Goal: Task Accomplishment & Management: Complete application form

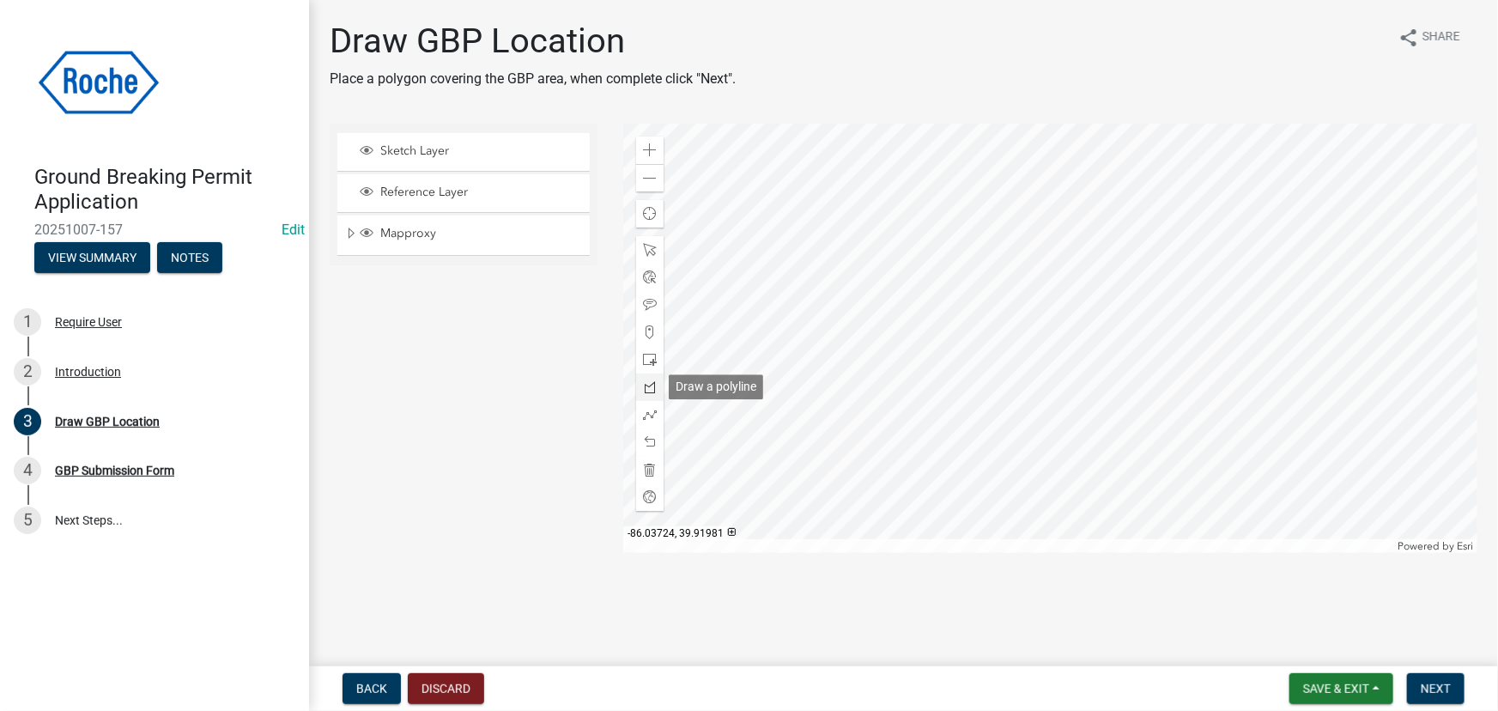
click at [653, 387] on span at bounding box center [650, 387] width 14 height 14
click at [364, 692] on span "Back" at bounding box center [371, 689] width 31 height 14
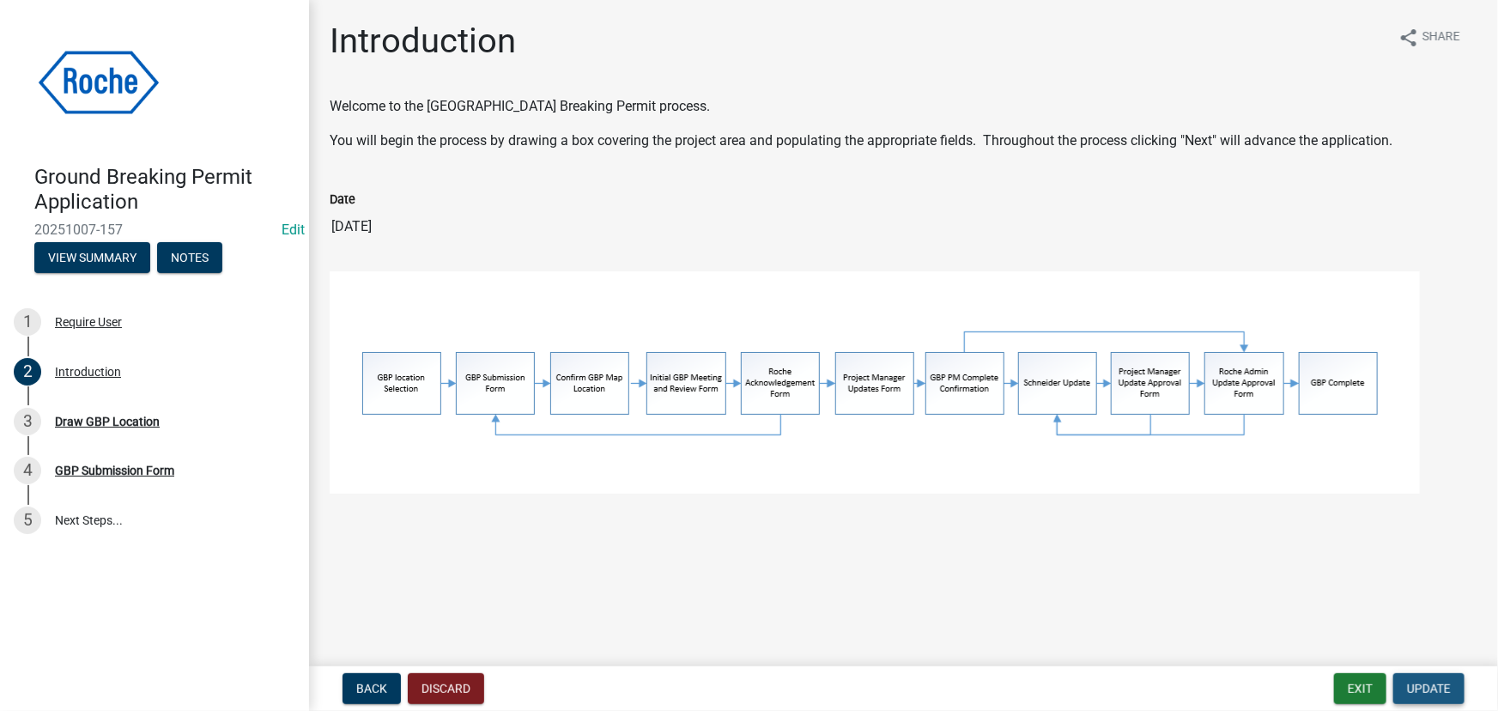
click at [1444, 693] on span "Update" at bounding box center [1429, 689] width 44 height 14
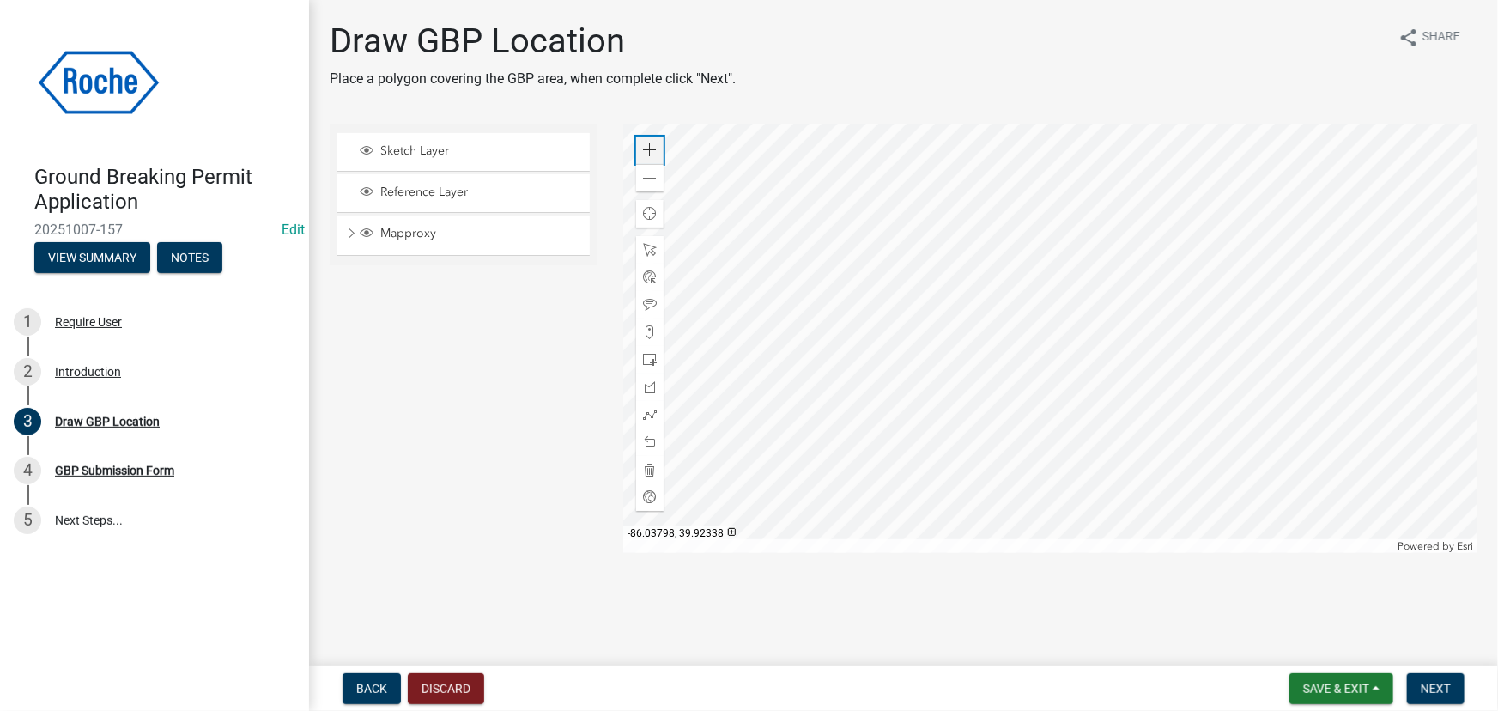
click at [647, 149] on span at bounding box center [650, 150] width 14 height 14
click at [899, 415] on div at bounding box center [1050, 338] width 854 height 429
click at [646, 150] on span at bounding box center [650, 150] width 14 height 14
click at [1123, 330] on div at bounding box center [1050, 338] width 854 height 429
click at [650, 154] on span at bounding box center [650, 150] width 14 height 14
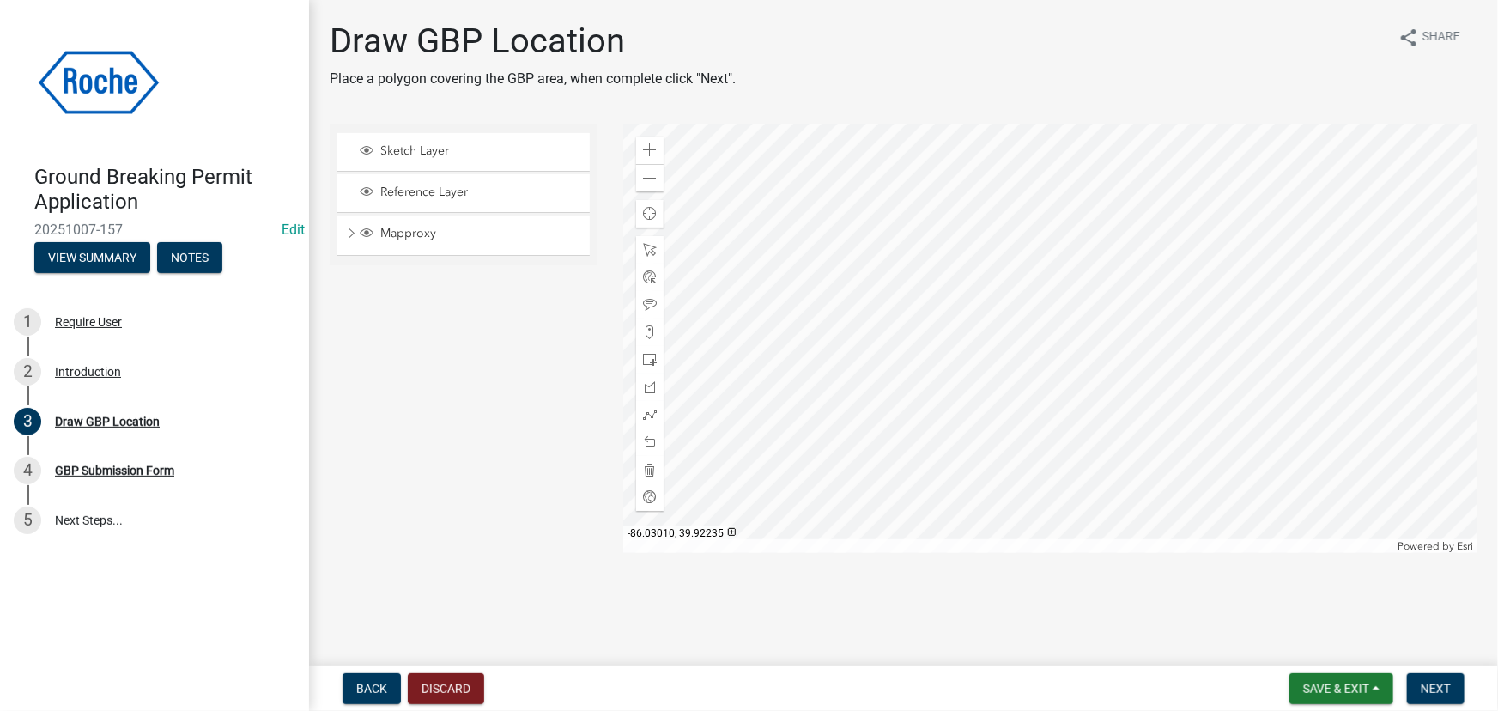
click at [1020, 300] on div at bounding box center [1050, 338] width 854 height 429
click at [652, 385] on span at bounding box center [650, 387] width 14 height 14
click at [979, 431] on div at bounding box center [1050, 338] width 854 height 429
click at [983, 428] on div at bounding box center [1050, 338] width 854 height 429
click at [1010, 437] on div at bounding box center [1050, 338] width 854 height 429
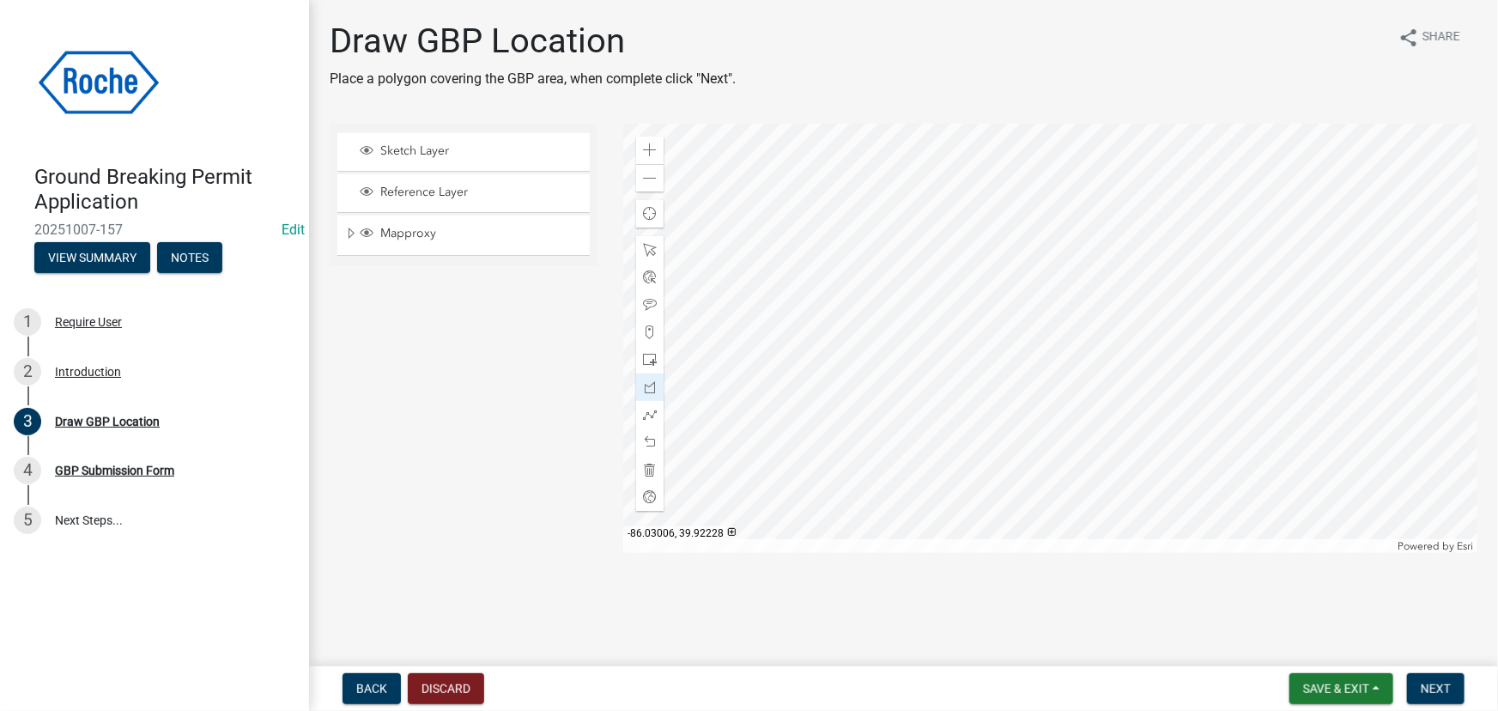
click at [1034, 331] on div at bounding box center [1050, 338] width 854 height 429
click at [1009, 269] on div at bounding box center [1050, 338] width 854 height 429
click at [975, 202] on div at bounding box center [1050, 338] width 854 height 429
click at [944, 158] on div at bounding box center [1050, 338] width 854 height 429
click at [865, 222] on div at bounding box center [1050, 338] width 854 height 429
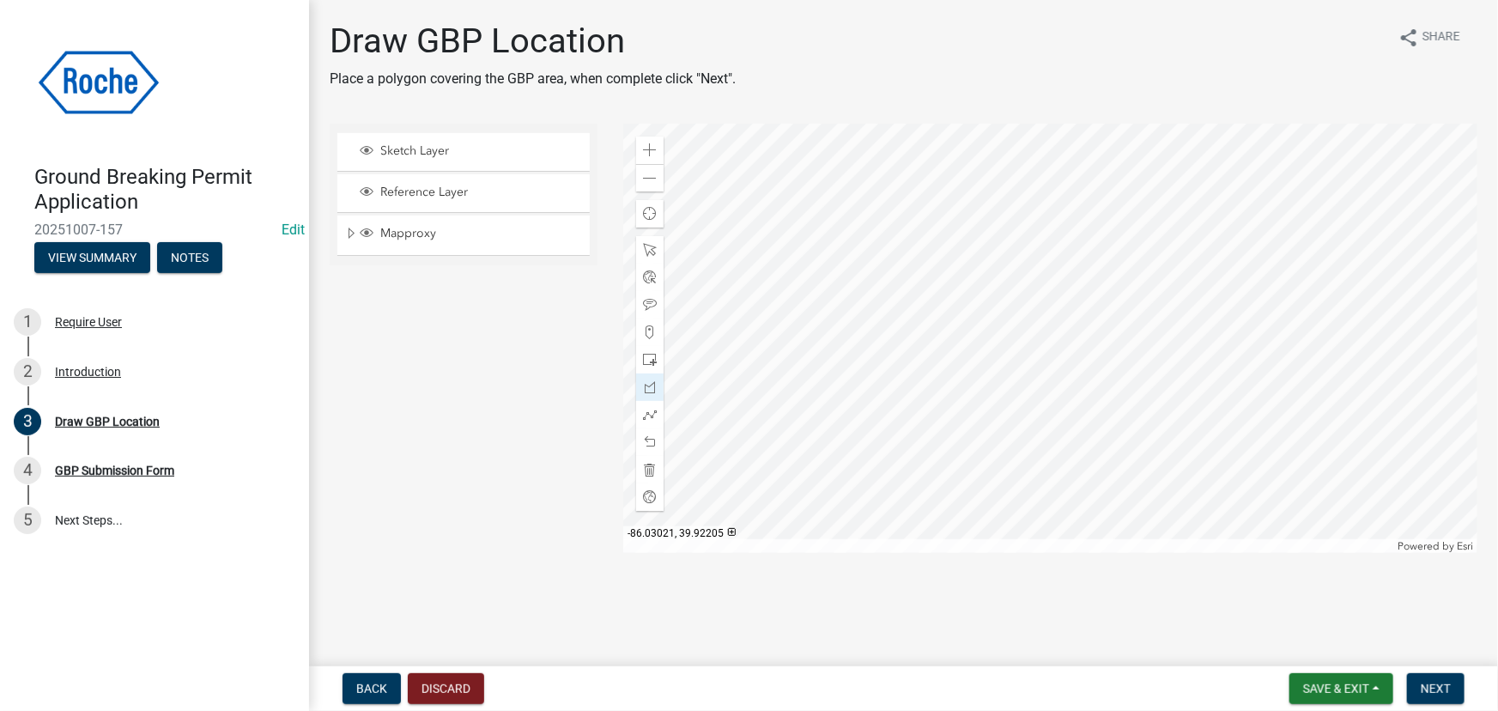
click at [985, 430] on div at bounding box center [1050, 338] width 854 height 429
click at [1442, 691] on span "Next" at bounding box center [1436, 689] width 30 height 14
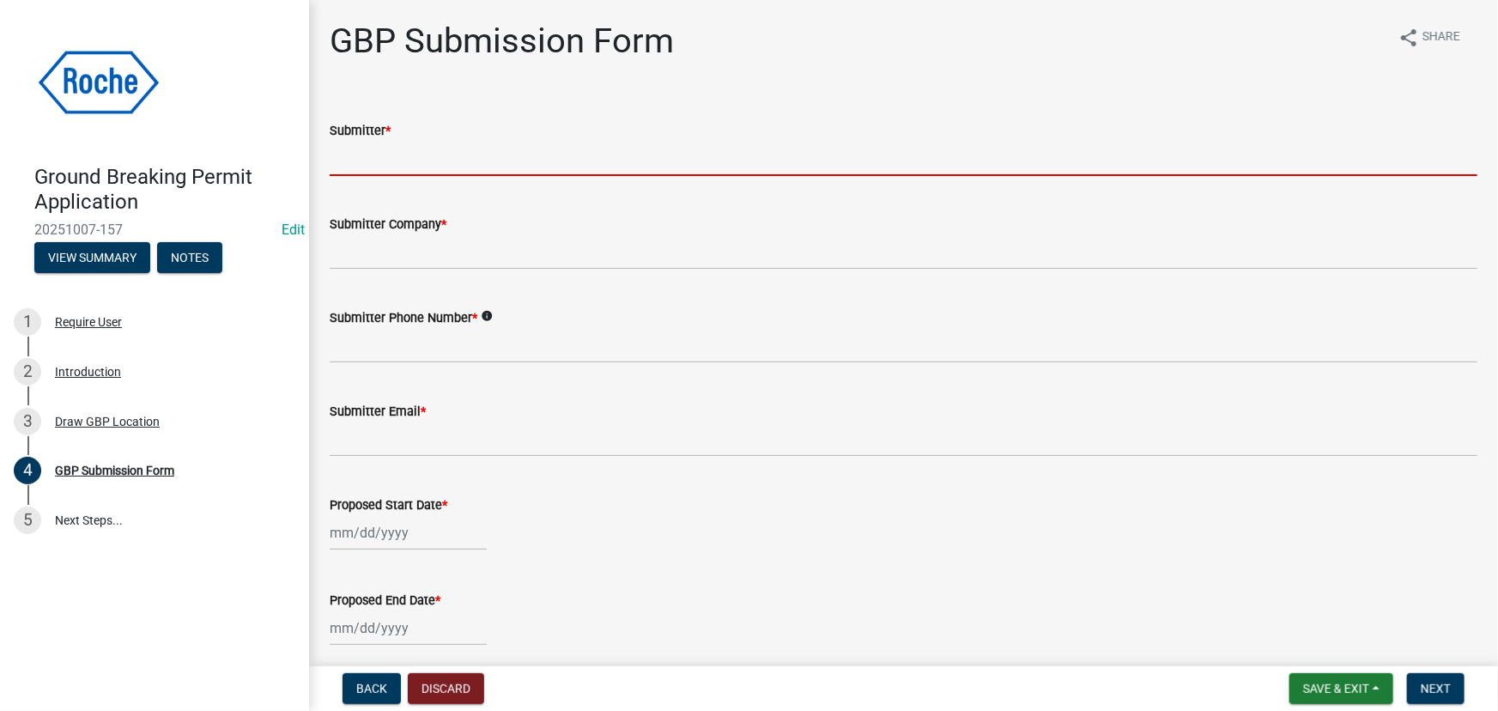
click at [371, 148] on input "Submitter *" at bounding box center [904, 158] width 1148 height 35
type input "[PERSON_NAME] House"
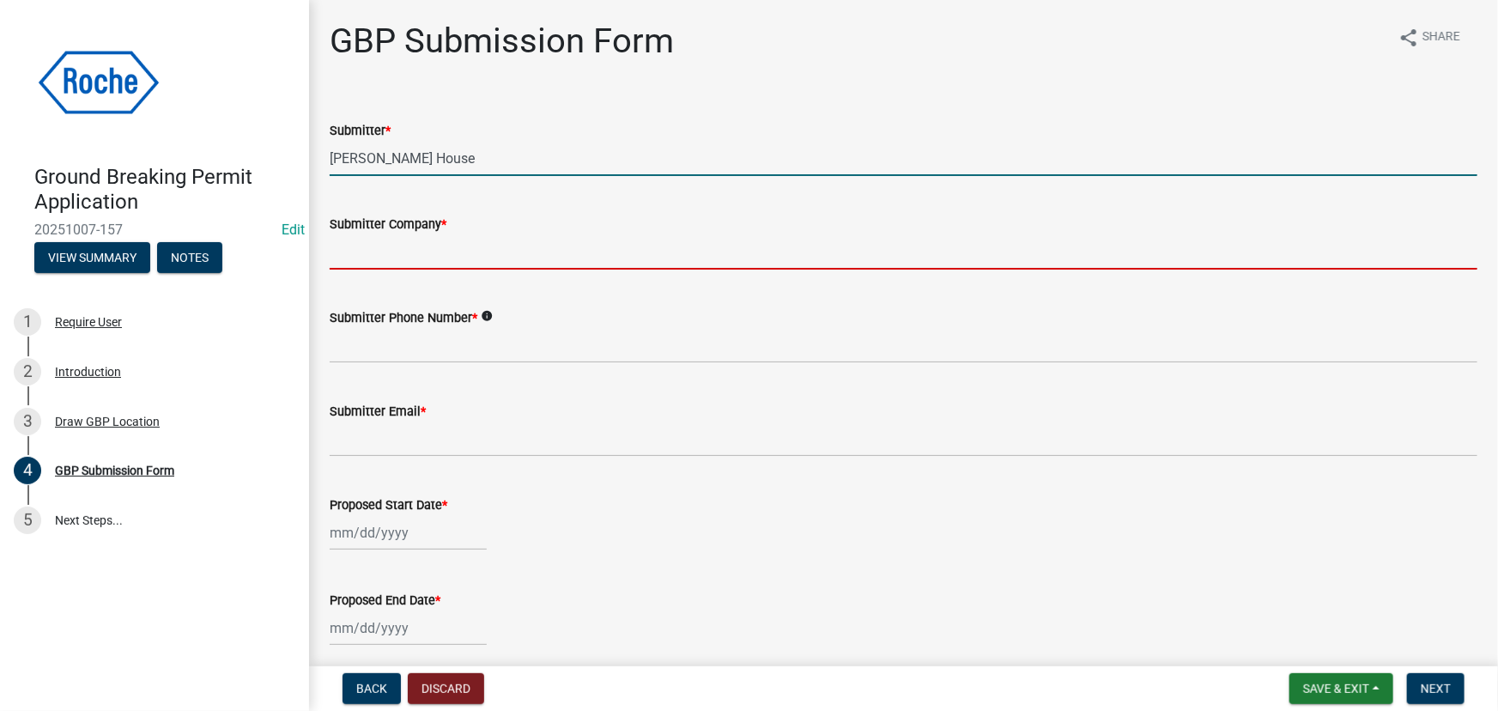
click at [404, 252] on input "Submitter Company *" at bounding box center [904, 251] width 1148 height 35
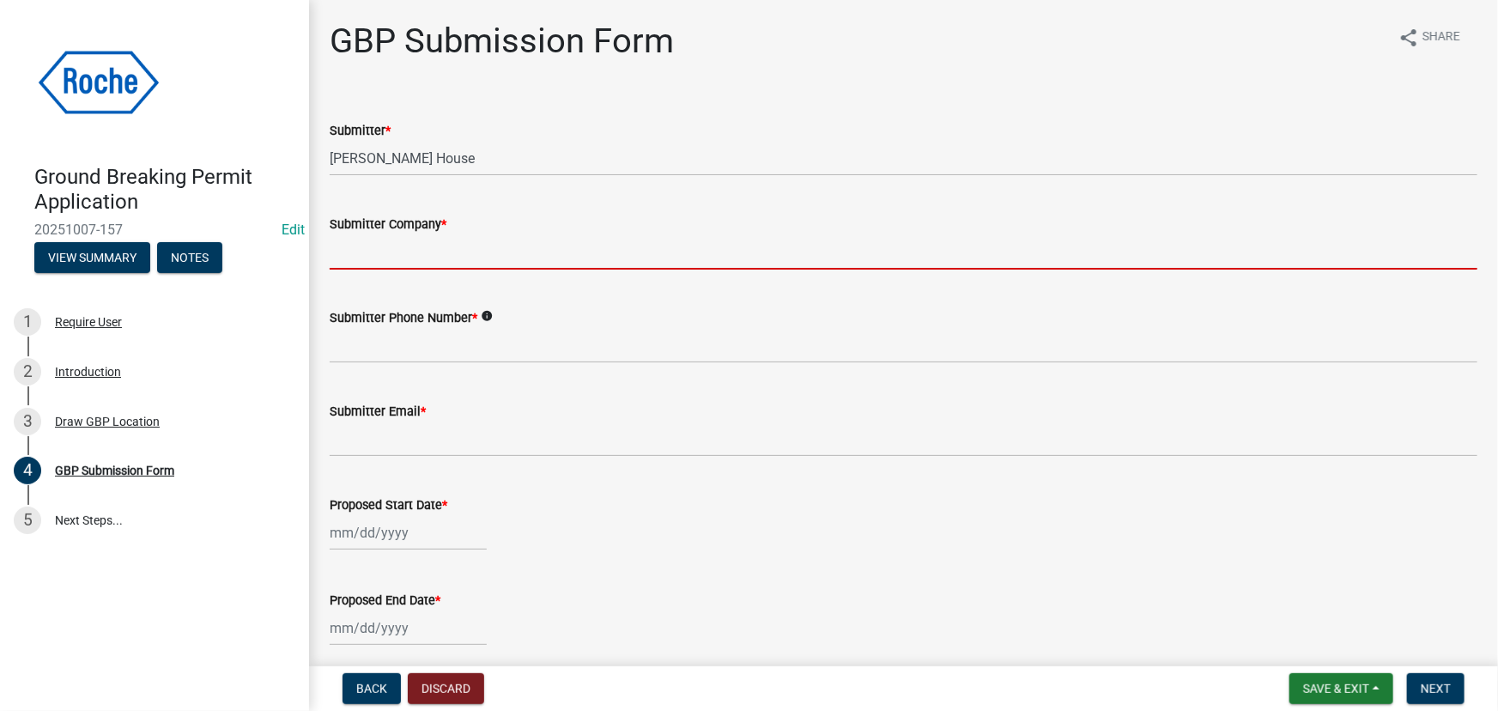
type input "Roche Diagnostics"
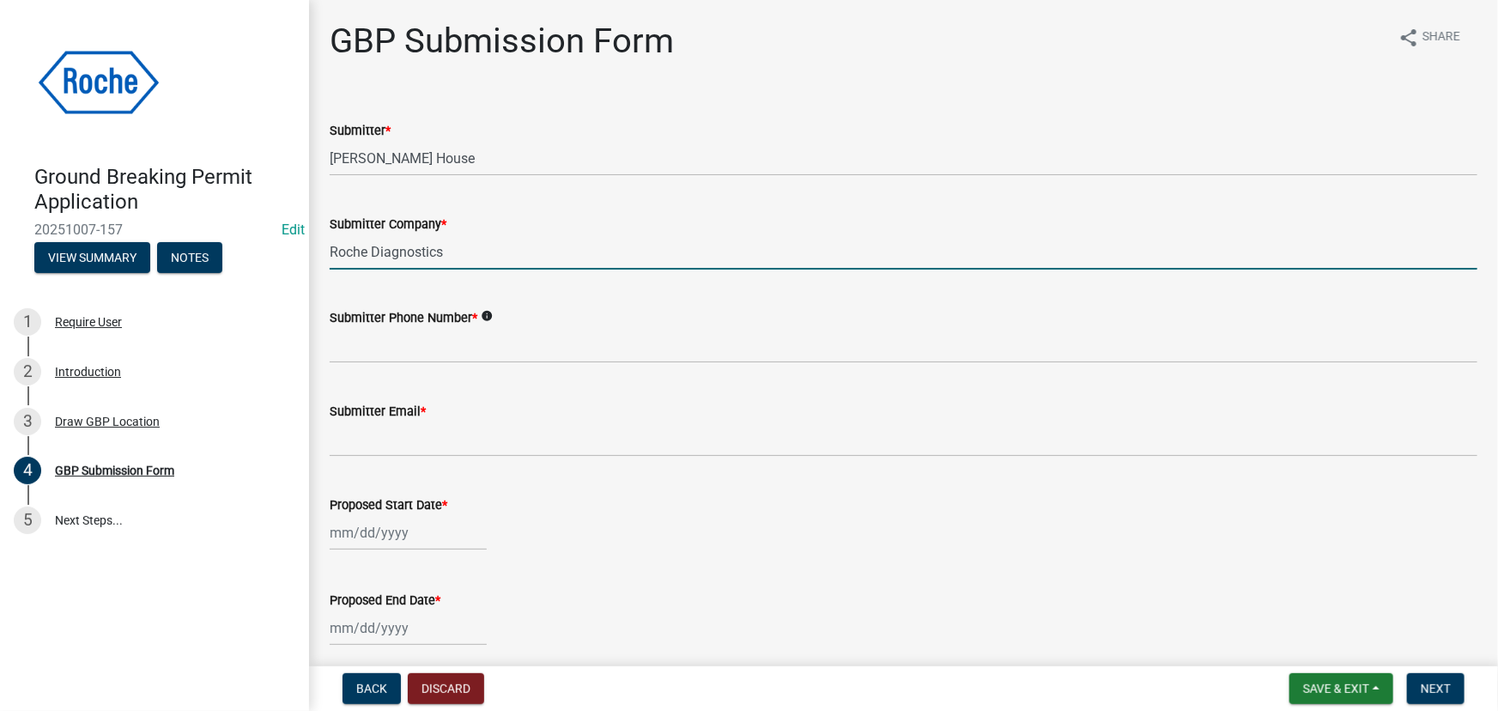
type input "3174370421"
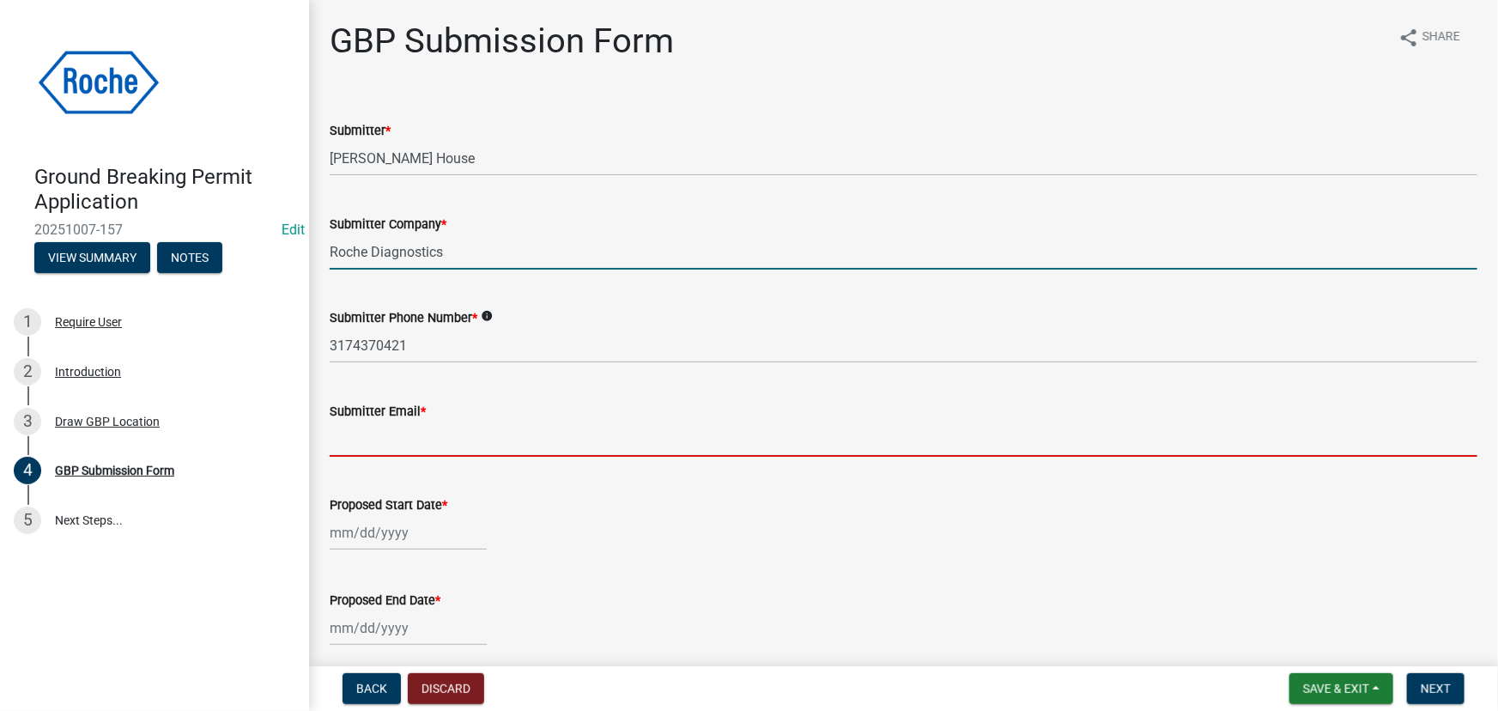
type input "[PERSON_NAME][DOMAIN_NAME][EMAIL_ADDRESS][PERSON_NAME][DOMAIN_NAME]"
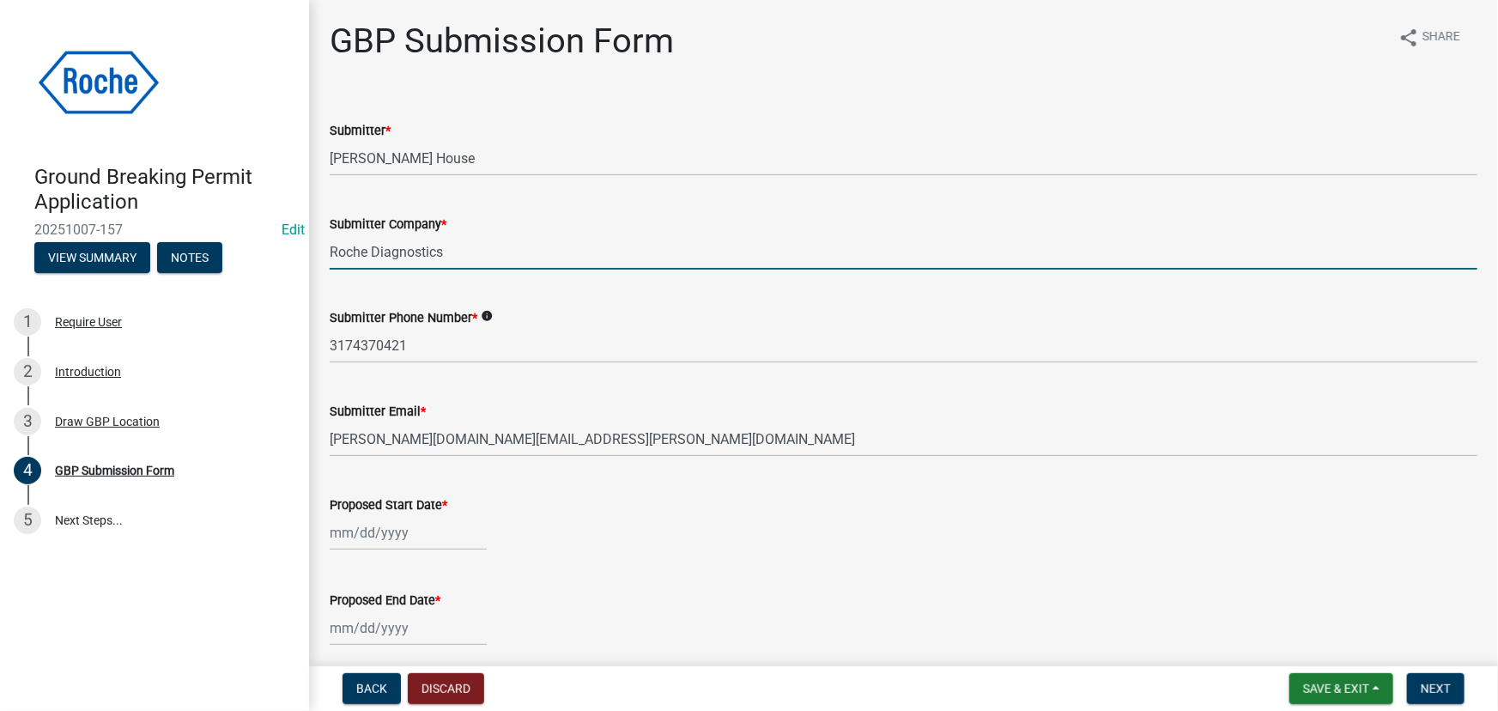
click at [371, 532] on div at bounding box center [408, 532] width 157 height 35
select select "10"
select select "2025"
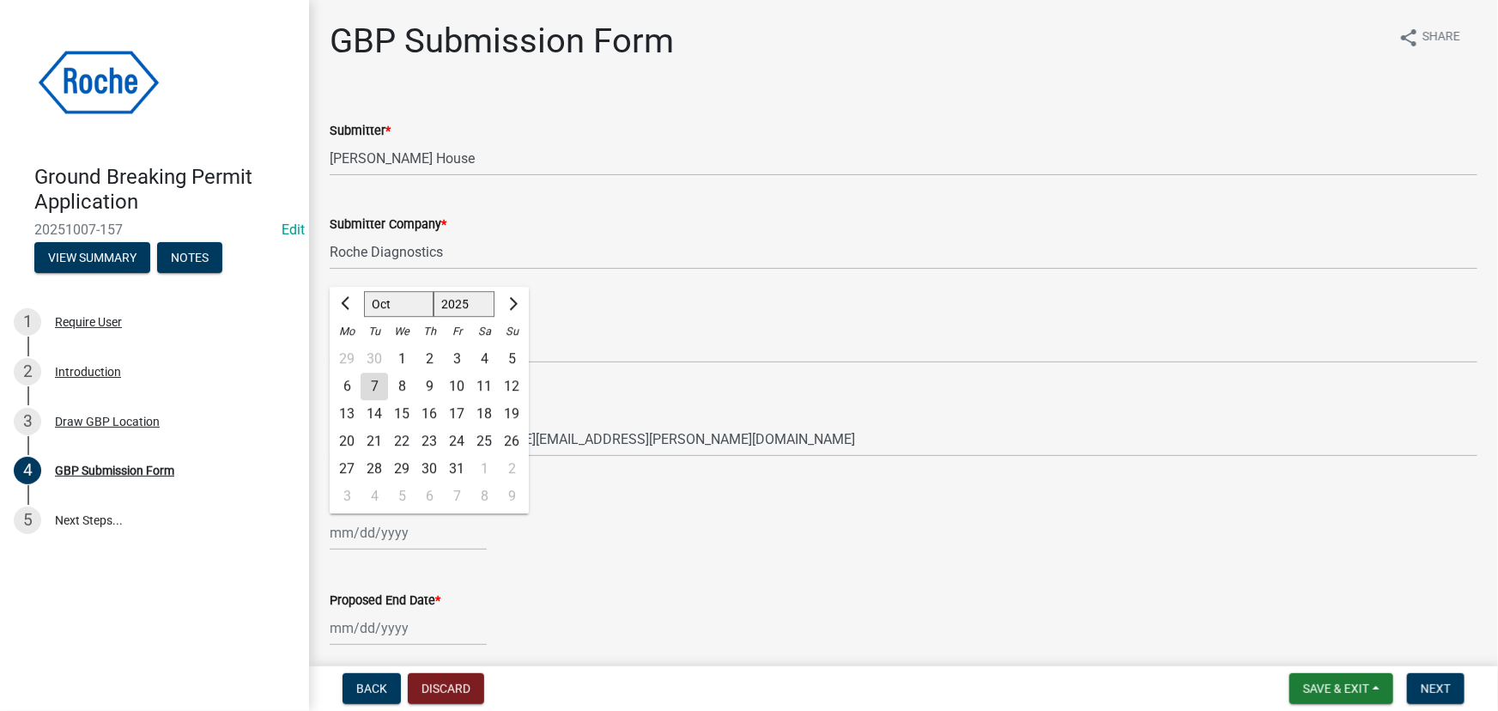
click at [399, 381] on div "8" at bounding box center [401, 386] width 27 height 27
type input "[DATE]"
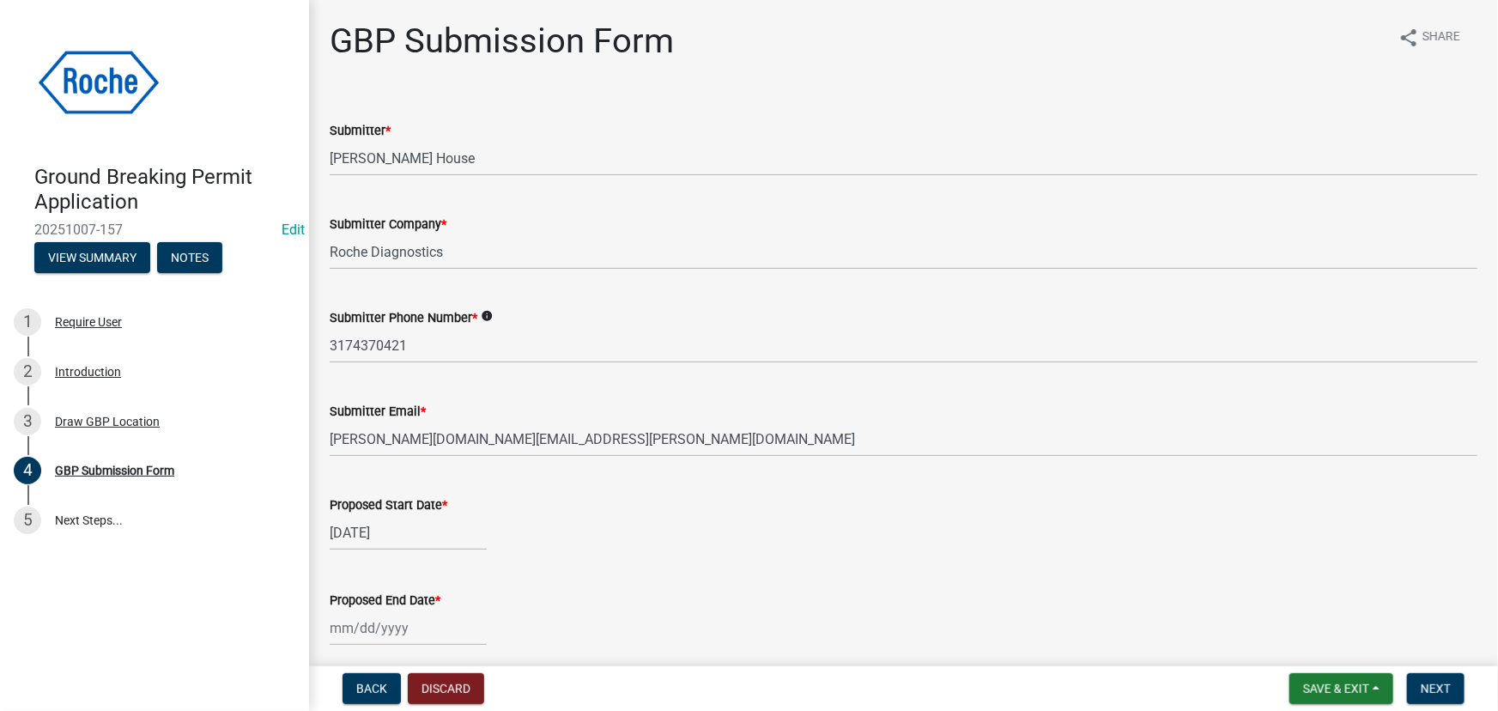
click at [385, 630] on div at bounding box center [408, 627] width 157 height 35
select select "10"
select select "2025"
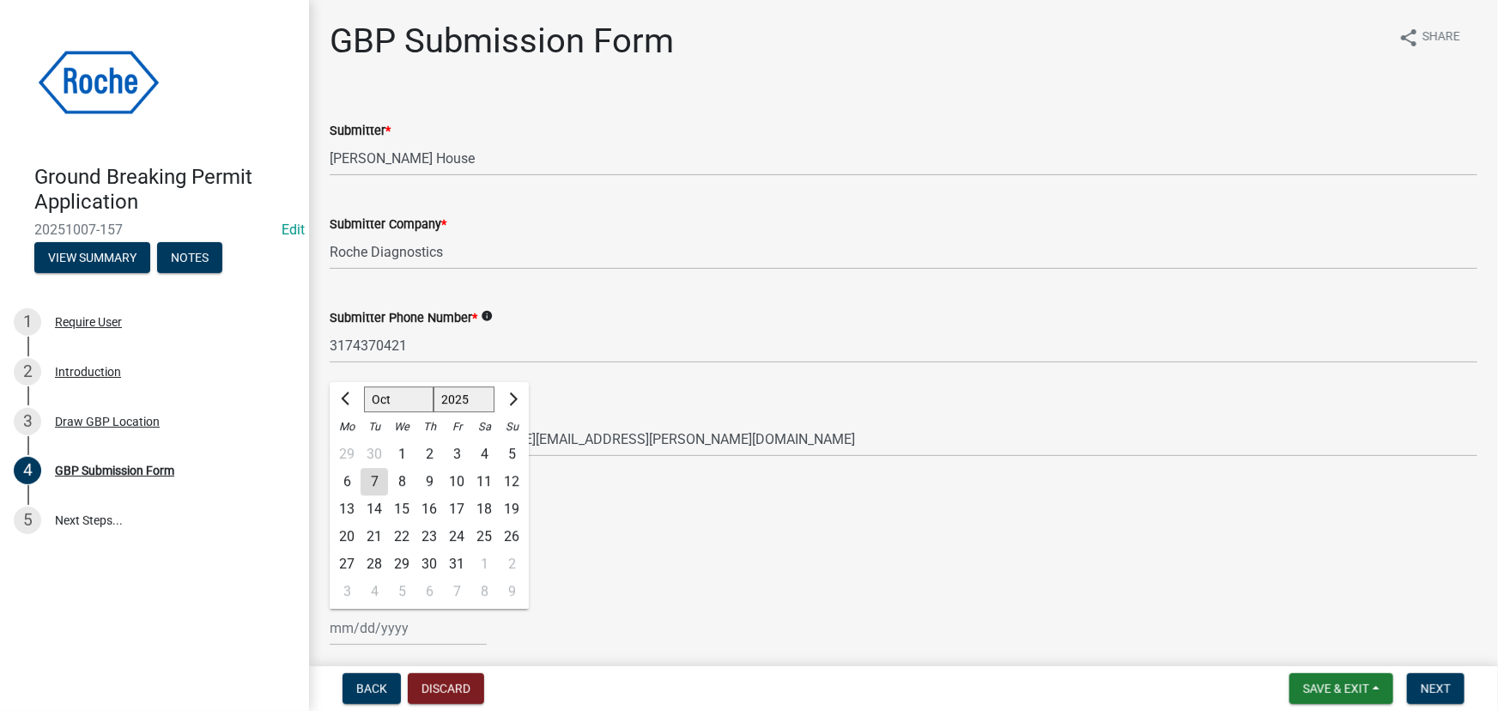
click at [458, 479] on div "10" at bounding box center [456, 481] width 27 height 27
type input "[DATE]"
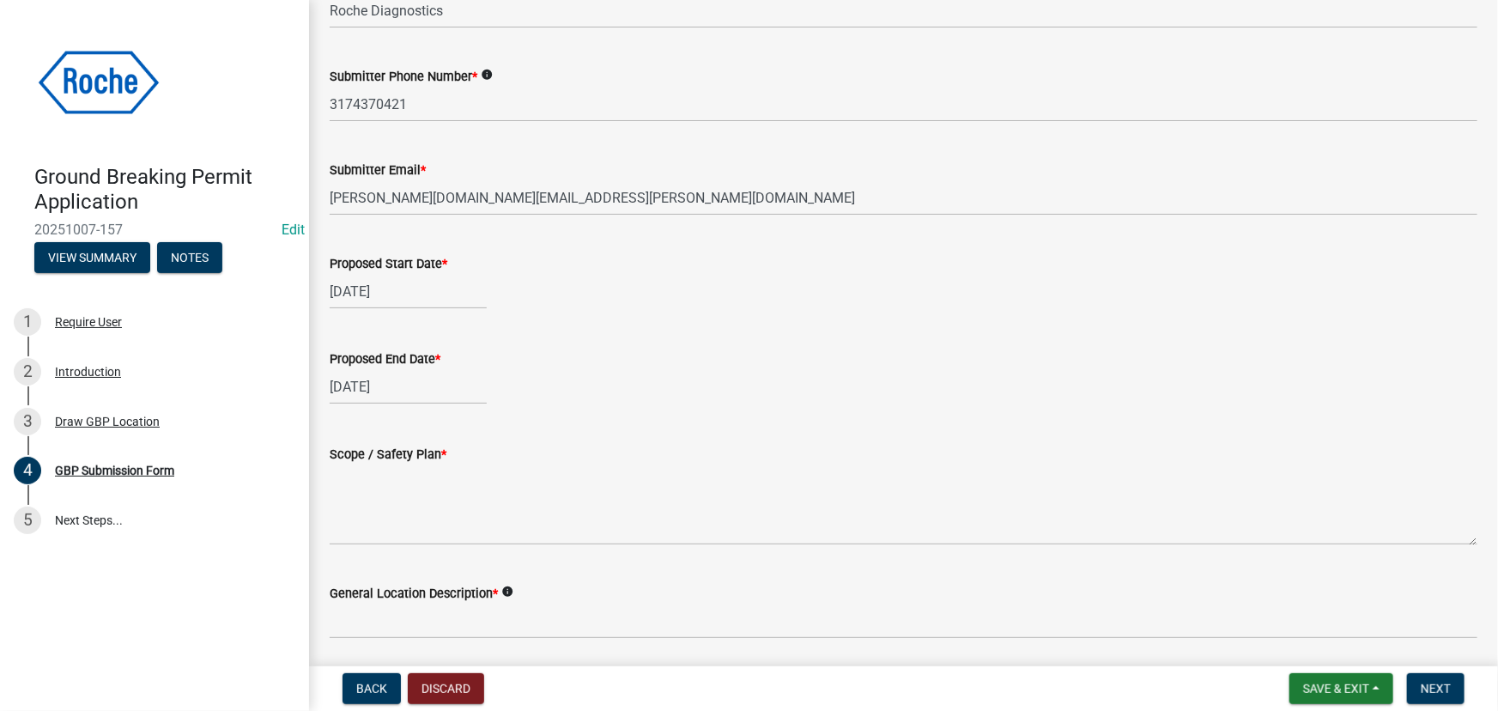
scroll to position [312, 0]
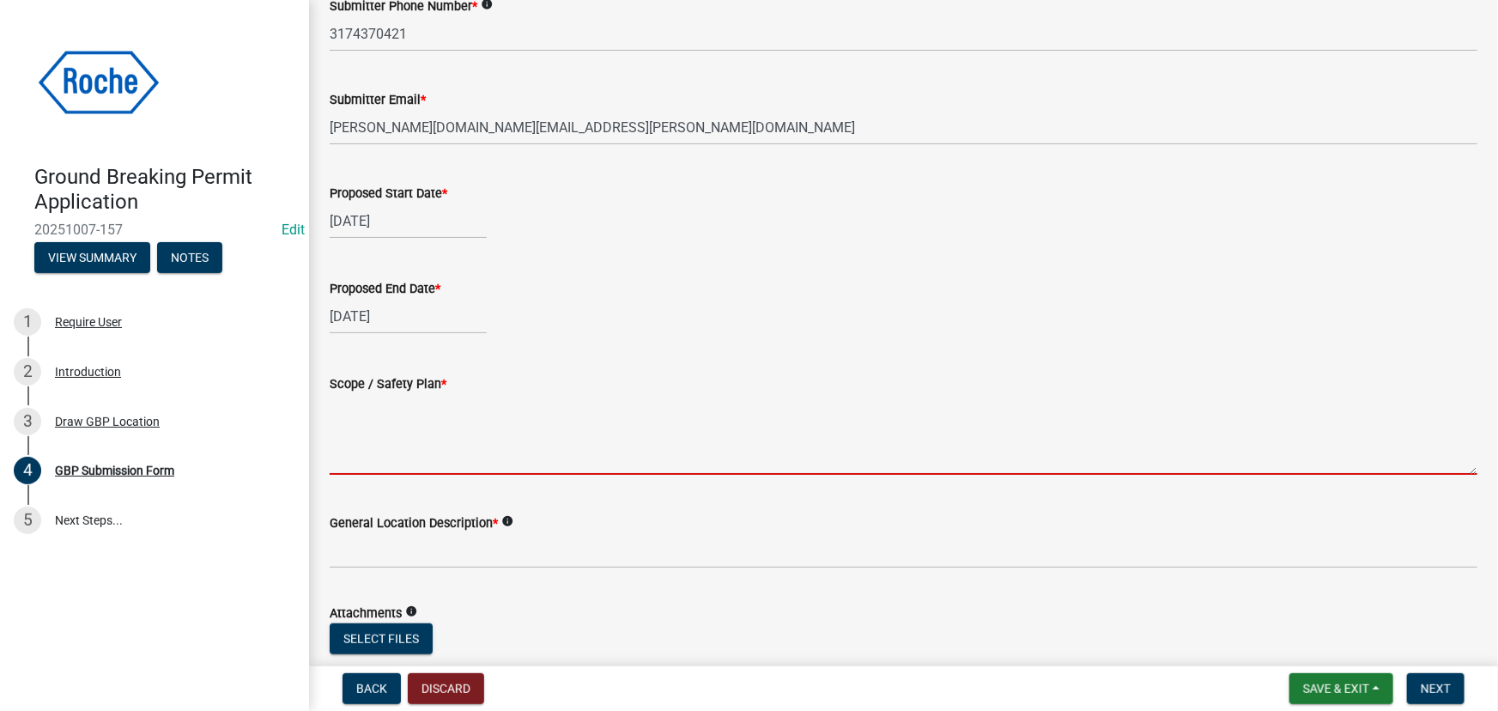
drag, startPoint x: 337, startPoint y: 428, endPoint x: 371, endPoint y: 437, distance: 34.6
click at [340, 428] on textarea "Scope / Safety Plan *" at bounding box center [904, 434] width 1148 height 81
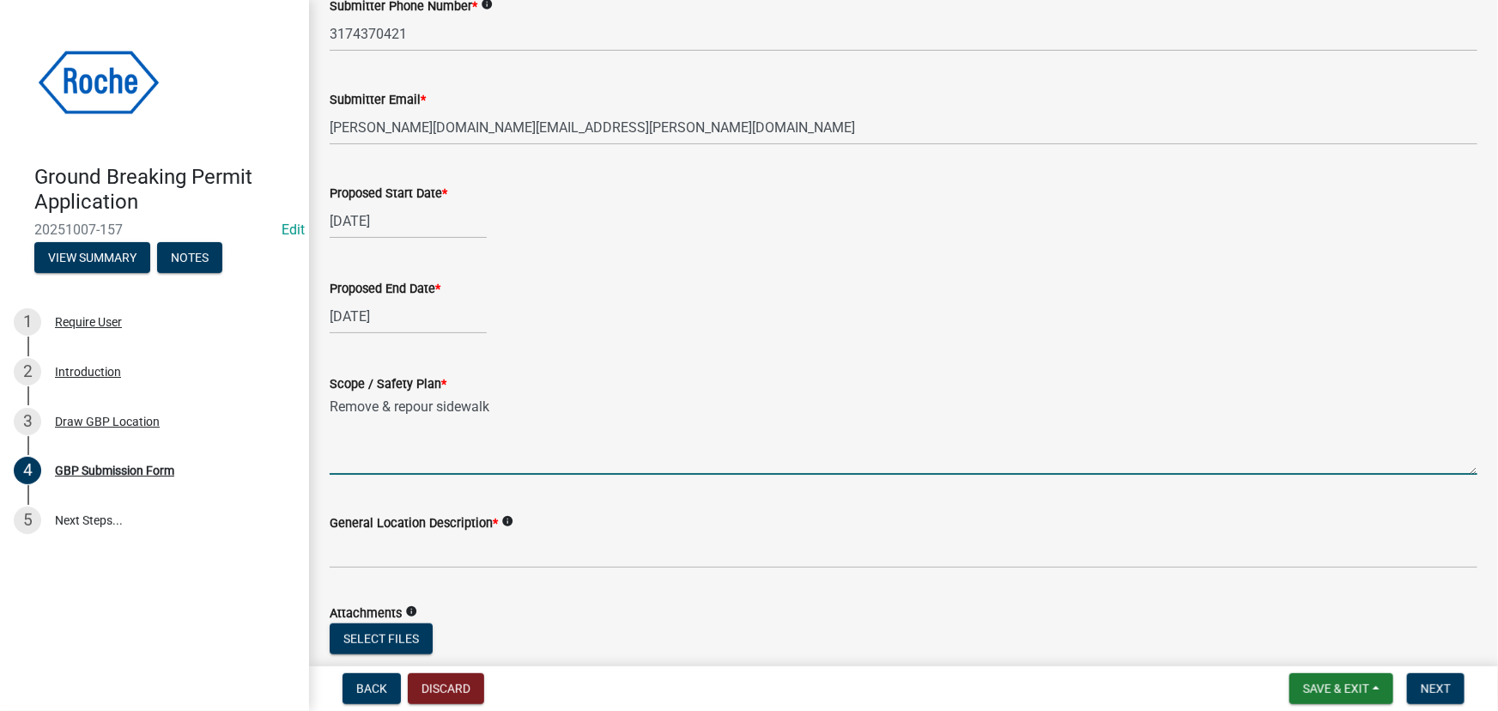
type textarea "Remove & repour sidewalk"
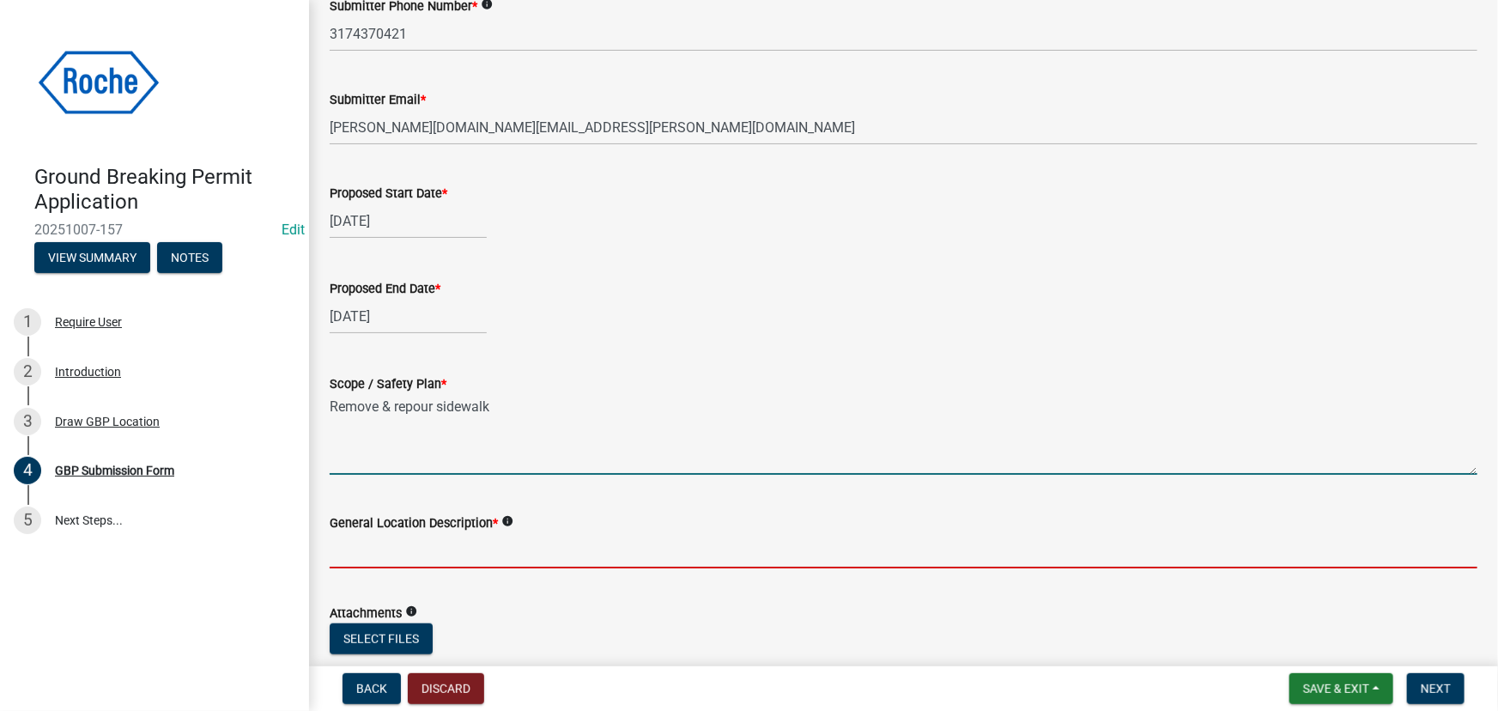
click at [347, 540] on input "General Location Description *" at bounding box center [904, 550] width 1148 height 35
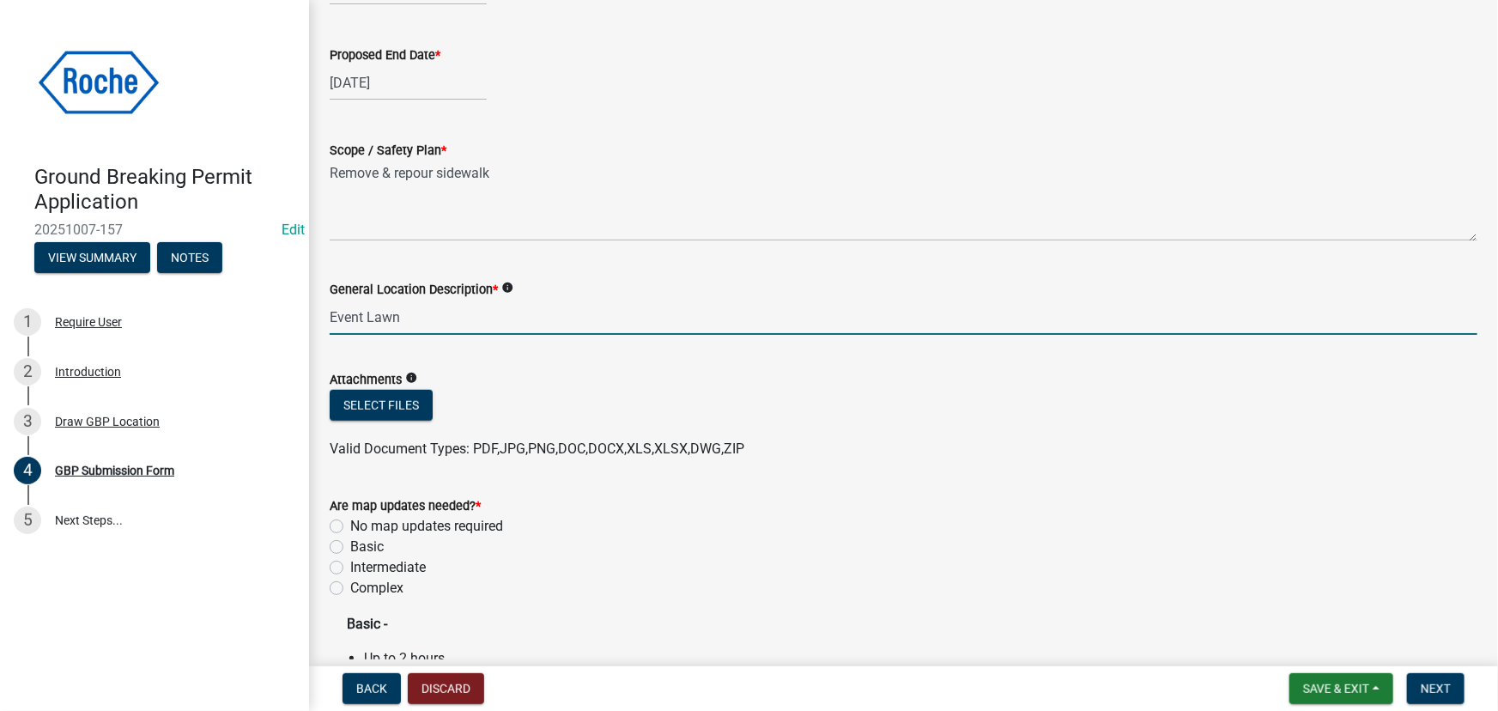
scroll to position [546, 0]
type input "Event Lawn"
click at [350, 525] on label "No map updates required" at bounding box center [426, 525] width 153 height 21
click at [350, 525] on input "No map updates required" at bounding box center [355, 520] width 11 height 11
radio input "true"
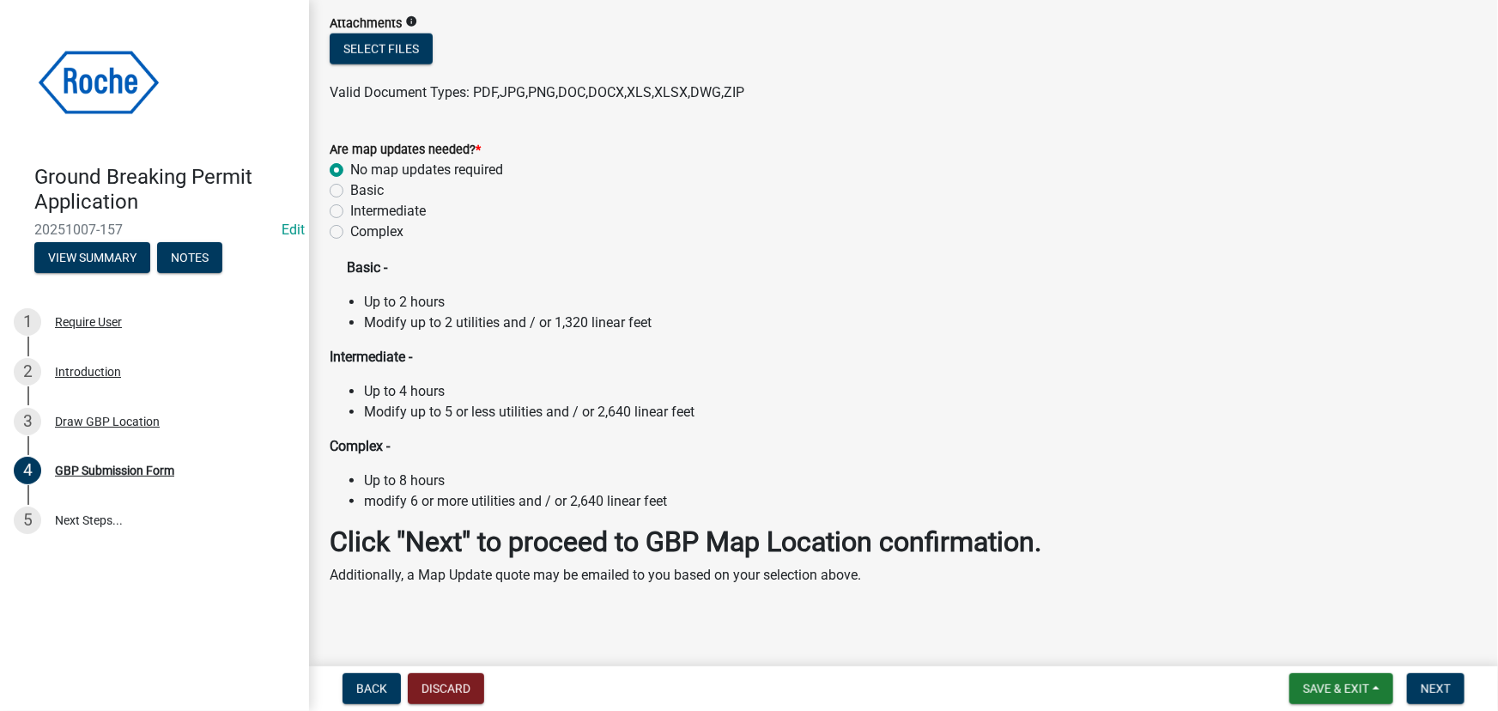
scroll to position [921, 0]
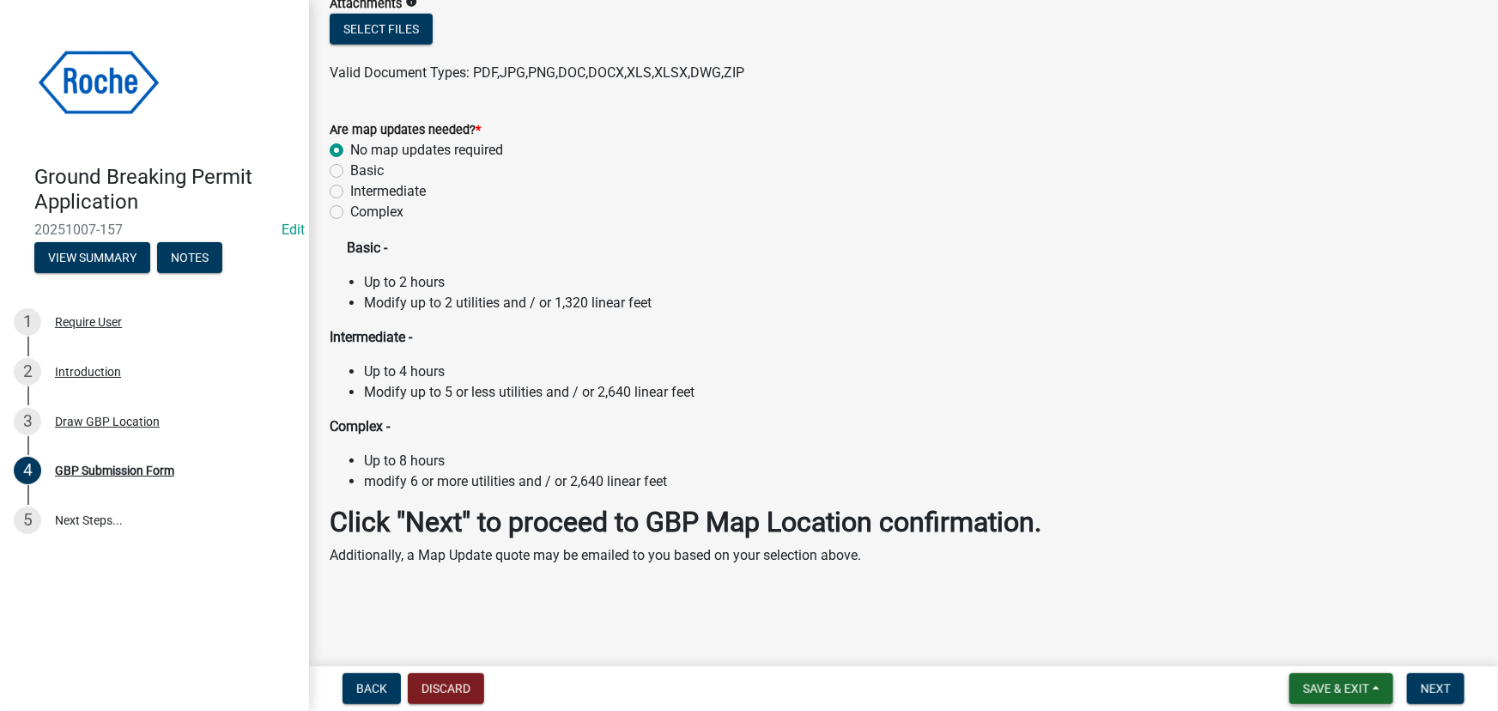
click at [1347, 687] on span "Save & Exit" at bounding box center [1336, 689] width 66 height 14
click at [1315, 656] on button "Save & Exit" at bounding box center [1324, 643] width 137 height 41
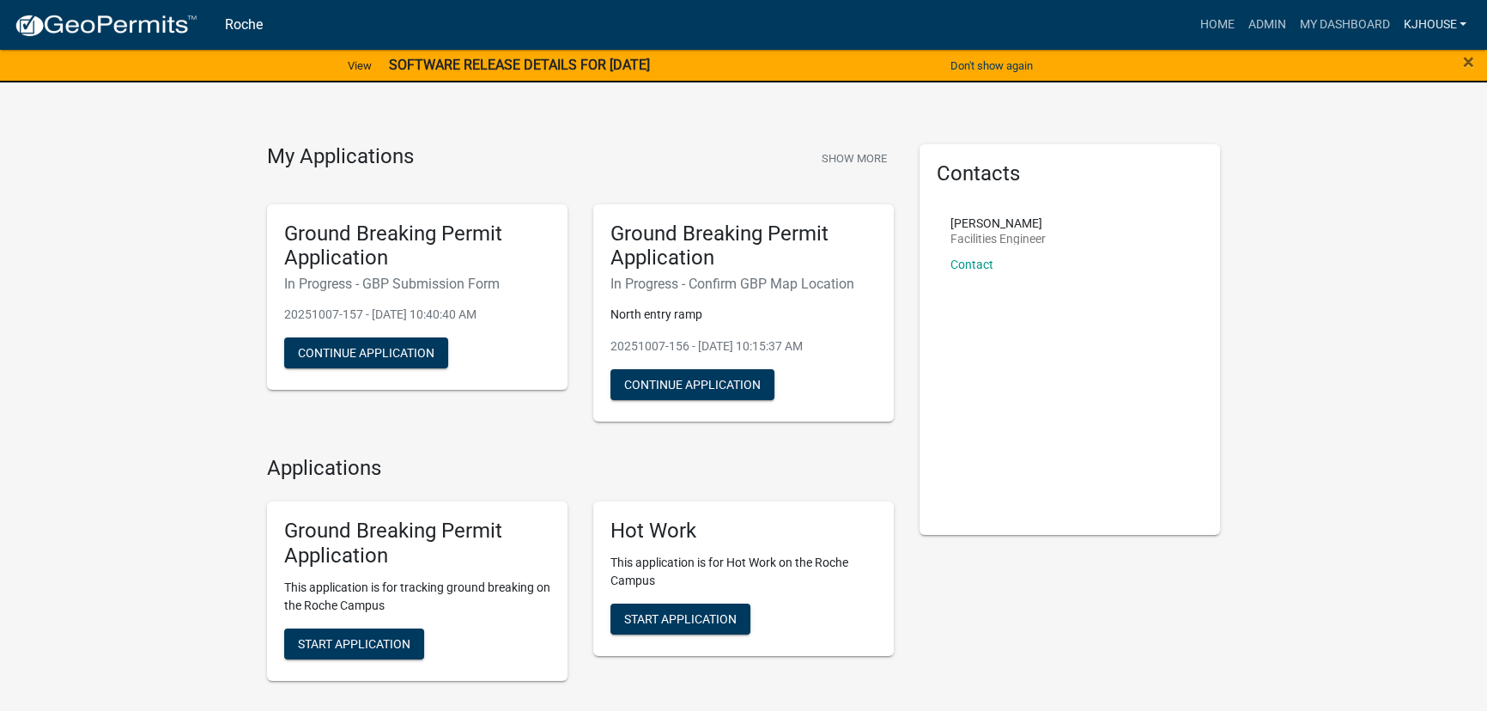
click at [1434, 24] on link "kjhouse" at bounding box center [1434, 25] width 77 height 33
click at [1365, 171] on link "Logout" at bounding box center [1404, 167] width 137 height 41
